Goal: Information Seeking & Learning: Learn about a topic

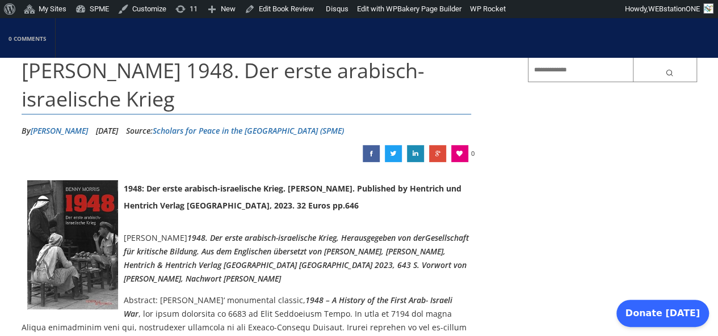
scroll to position [138, 0]
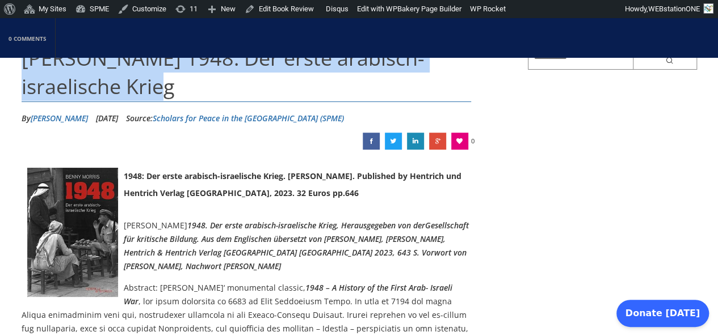
drag, startPoint x: 178, startPoint y: 85, endPoint x: 69, endPoint y: 87, distance: 108.4
click at [35, 61] on h1 "[PERSON_NAME] 1948. Der erste arabisch-israelische Krieg" at bounding box center [247, 73] width 450 height 58
click at [161, 83] on span "[PERSON_NAME] 1948. Der erste arabisch-israelische Krieg" at bounding box center [223, 72] width 403 height 56
drag, startPoint x: 209, startPoint y: 82, endPoint x: 4, endPoint y: 70, distance: 205.2
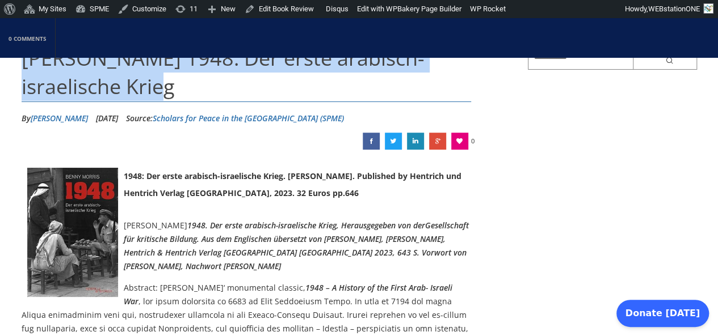
drag, startPoint x: 87, startPoint y: 66, endPoint x: 101, endPoint y: 73, distance: 15.2
click at [101, 73] on h1 "[PERSON_NAME] 1948. Der erste arabisch-israelische Krieg" at bounding box center [247, 73] width 450 height 58
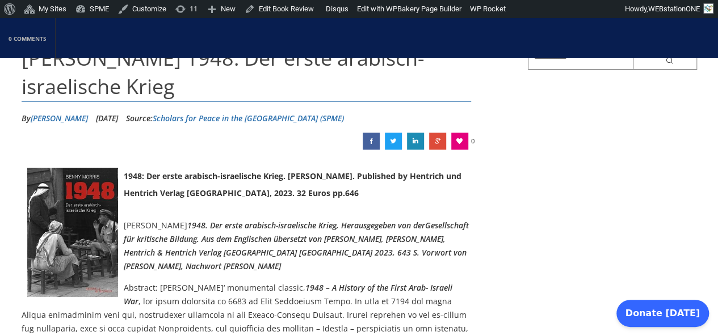
drag, startPoint x: 52, startPoint y: 245, endPoint x: 23, endPoint y: 143, distance: 106.1
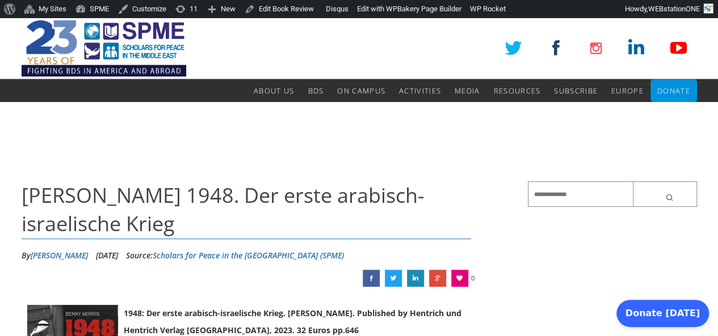
scroll to position [0, 0]
